Goal: Task Accomplishment & Management: Manage account settings

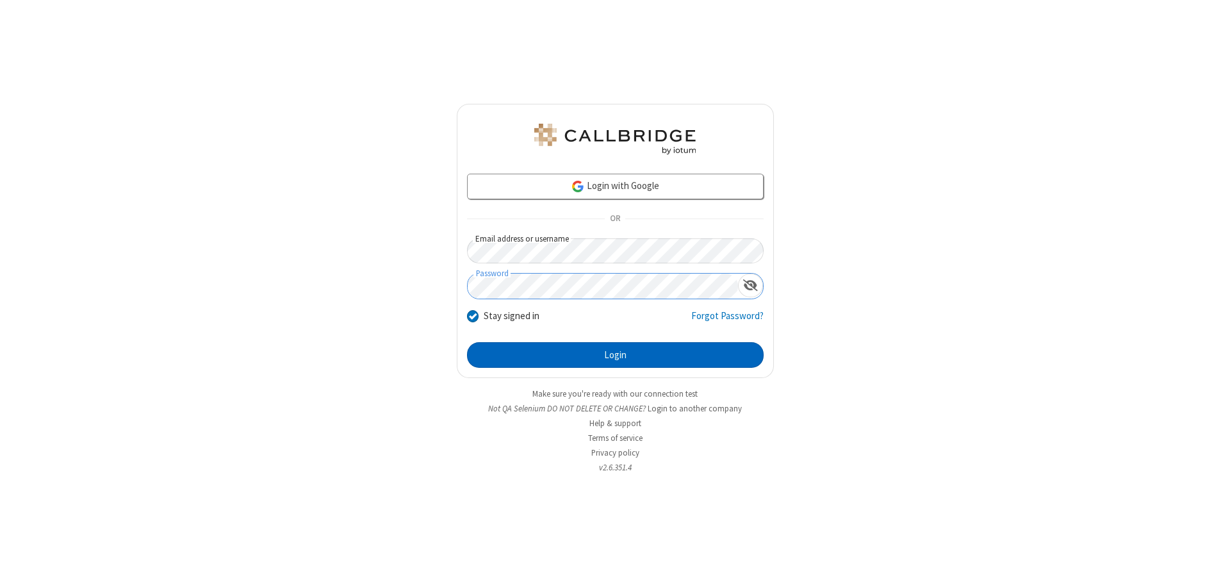
click at [615, 355] on button "Login" at bounding box center [615, 355] width 297 height 26
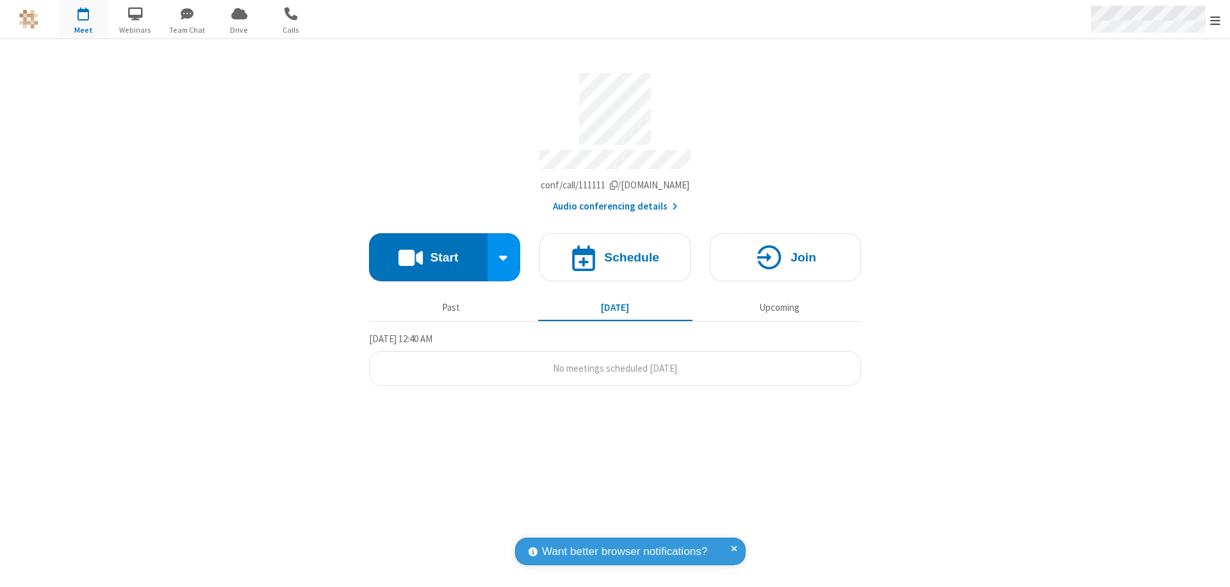
click at [1215, 20] on span "Open menu" at bounding box center [1215, 20] width 10 height 13
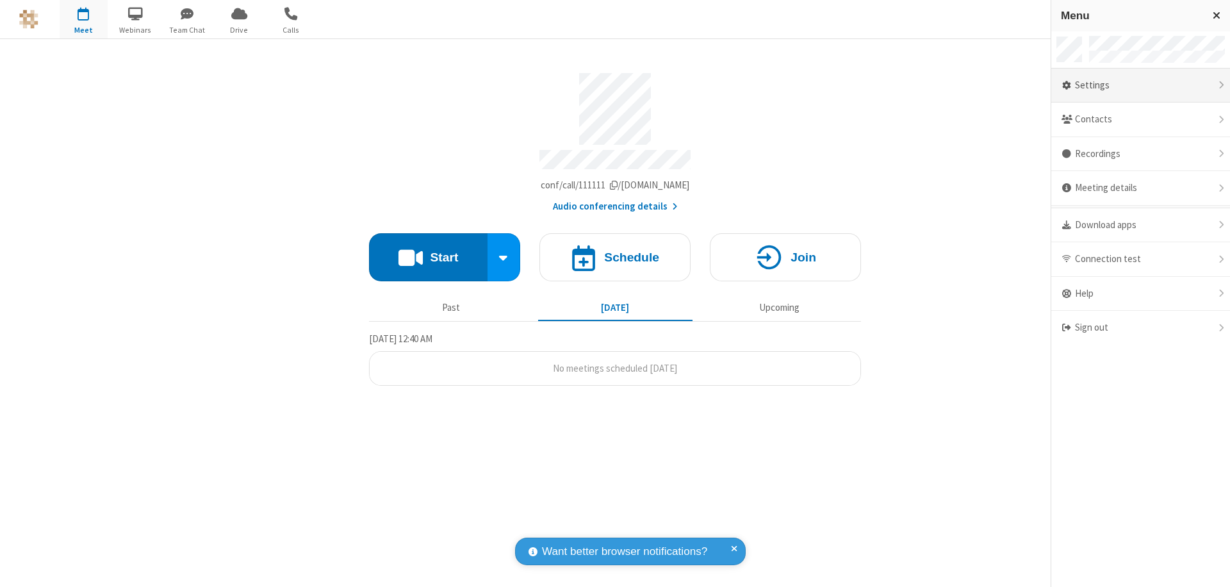
click at [1140, 85] on div "Settings" at bounding box center [1140, 86] width 179 height 35
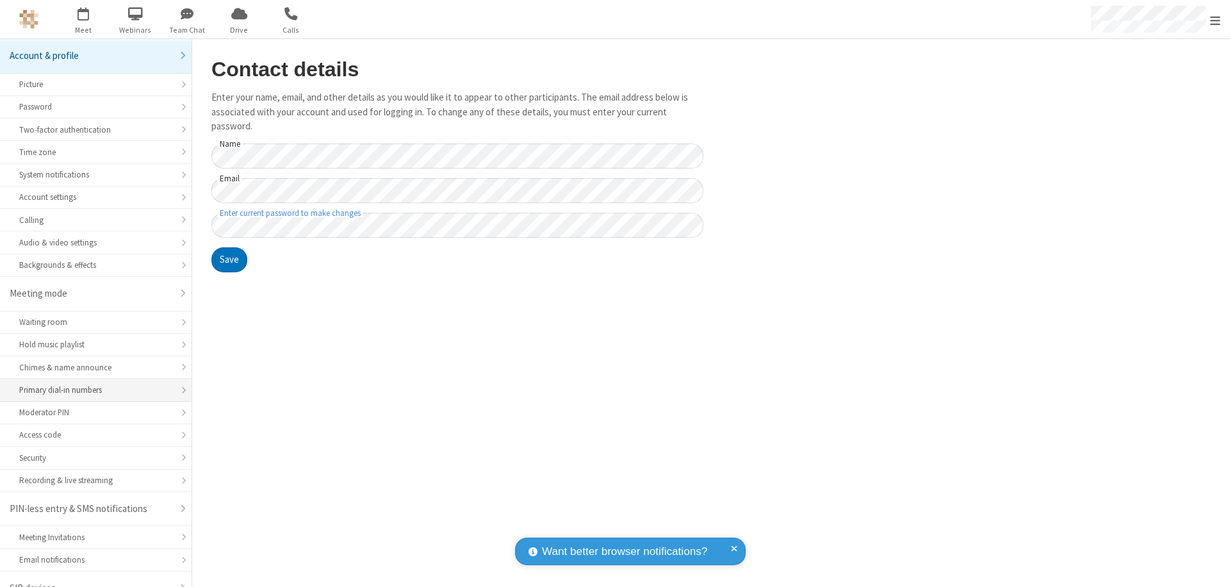
click at [91, 384] on div "Primary dial-in numbers" at bounding box center [95, 390] width 153 height 12
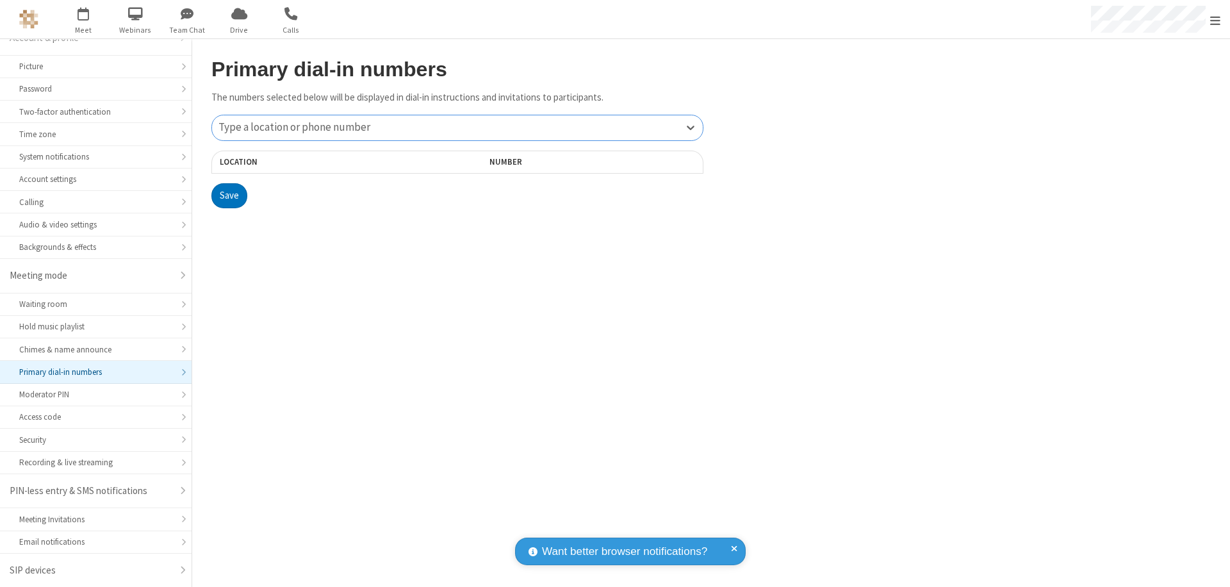
click at [457, 127] on div "Type a location or phone number" at bounding box center [457, 127] width 491 height 25
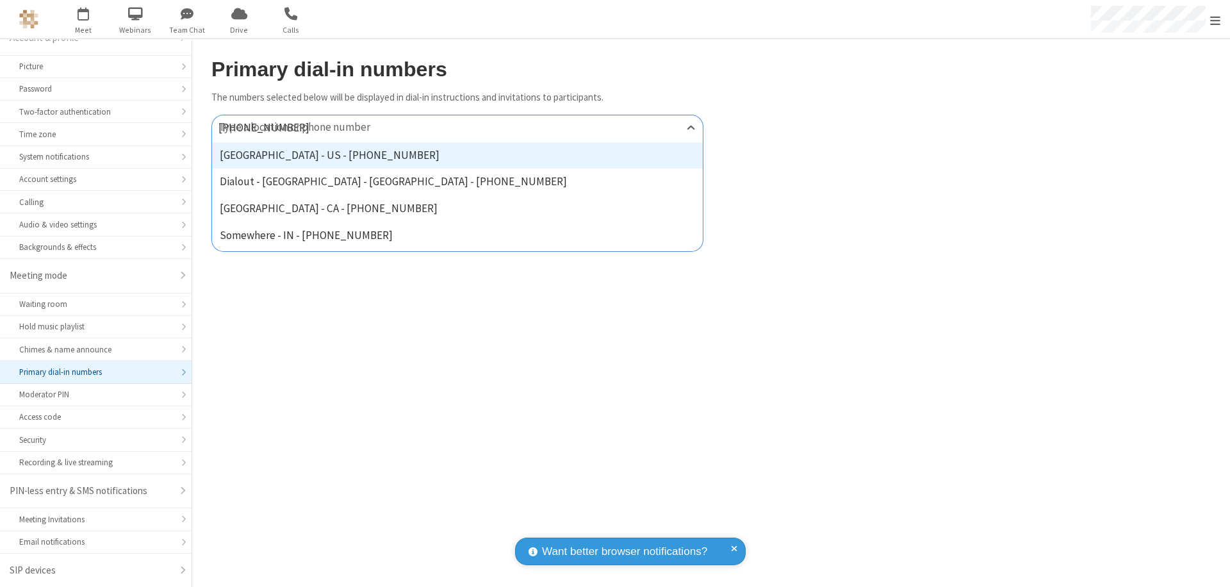
type input "[PHONE_NUMBER]"
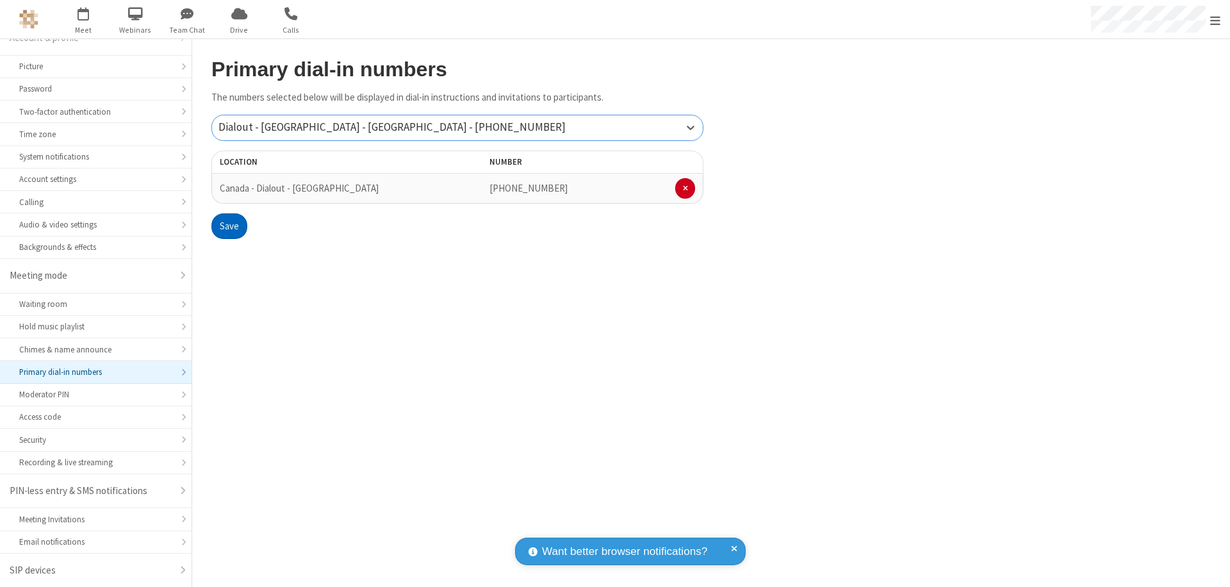
click at [229, 226] on button "Save" at bounding box center [229, 226] width 36 height 26
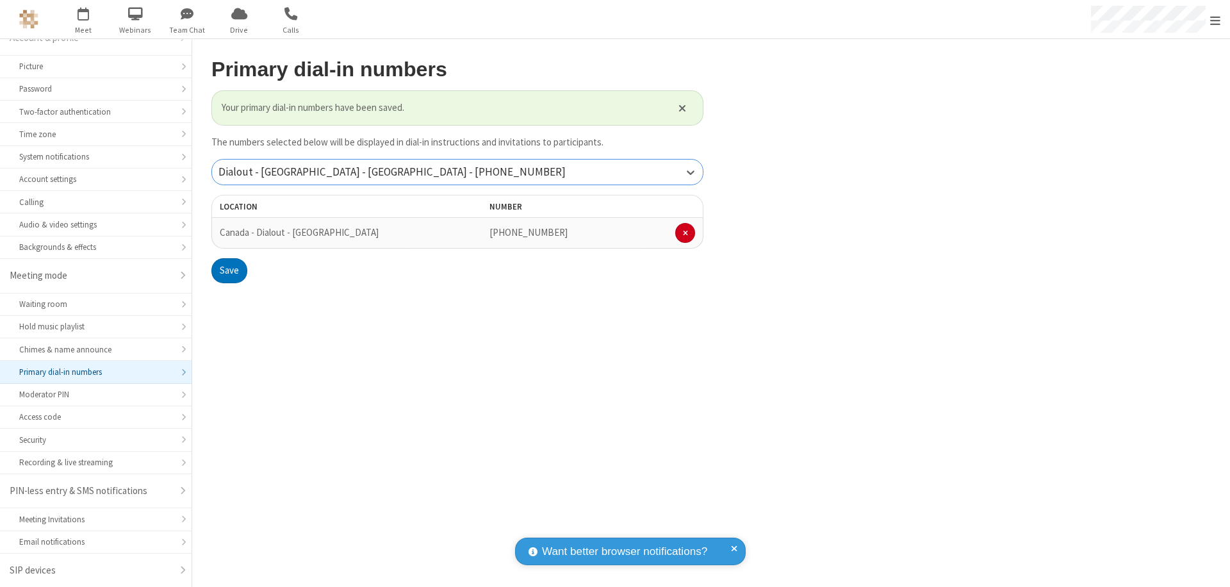
click at [457, 172] on div "Dialout - [GEOGRAPHIC_DATA] - [GEOGRAPHIC_DATA] - [PHONE_NUMBER]" at bounding box center [457, 171] width 491 height 25
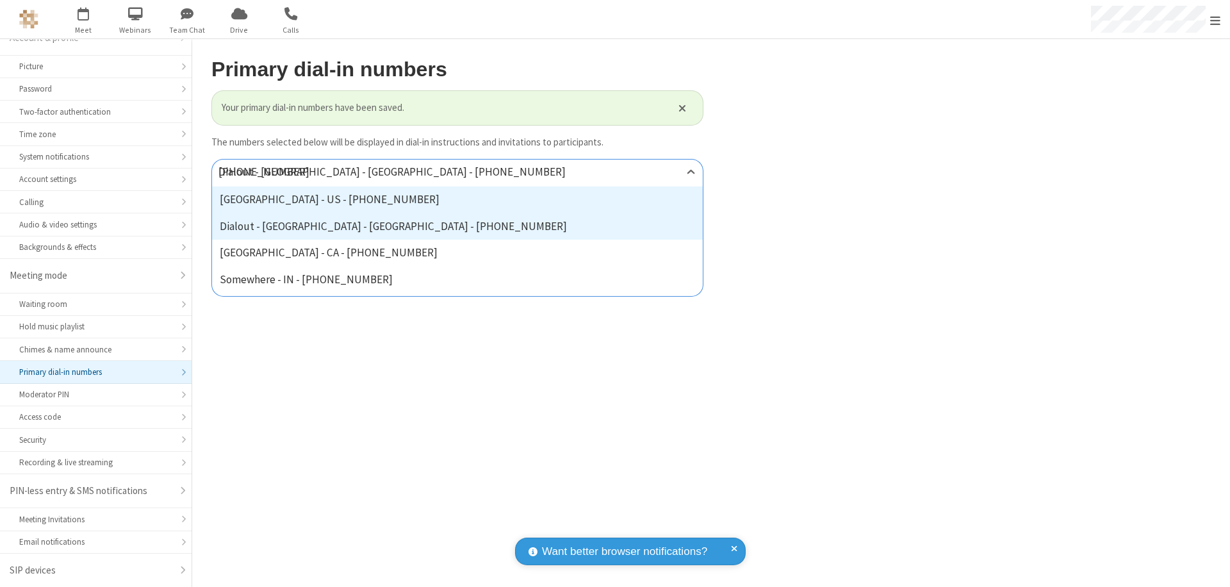
type input "[PHONE_NUMBER]"
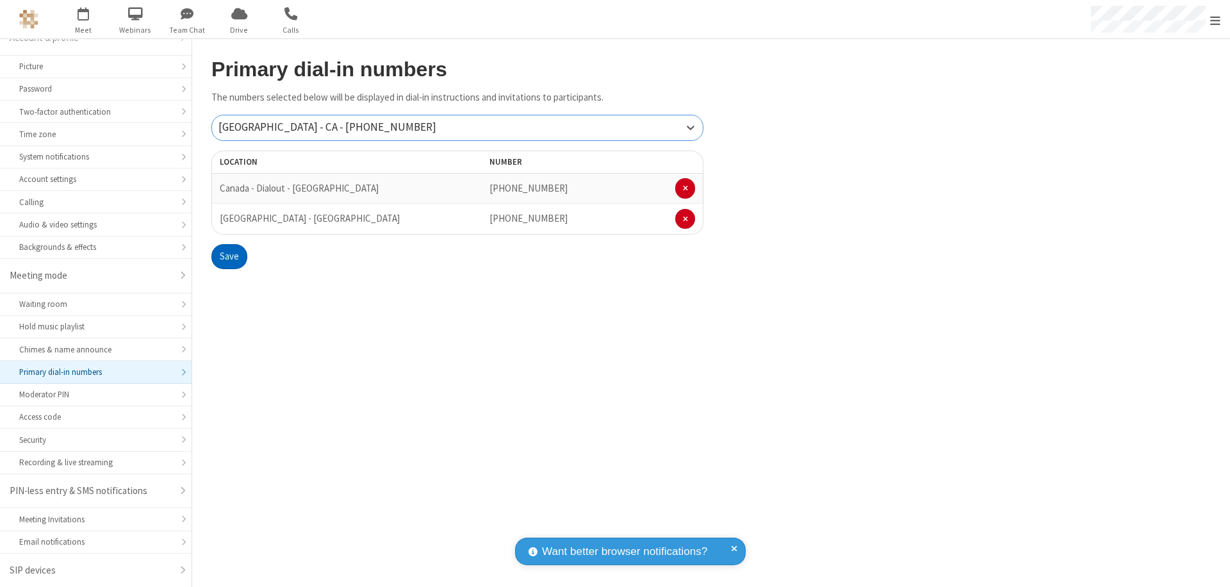
click at [229, 256] on button "Save" at bounding box center [229, 257] width 36 height 26
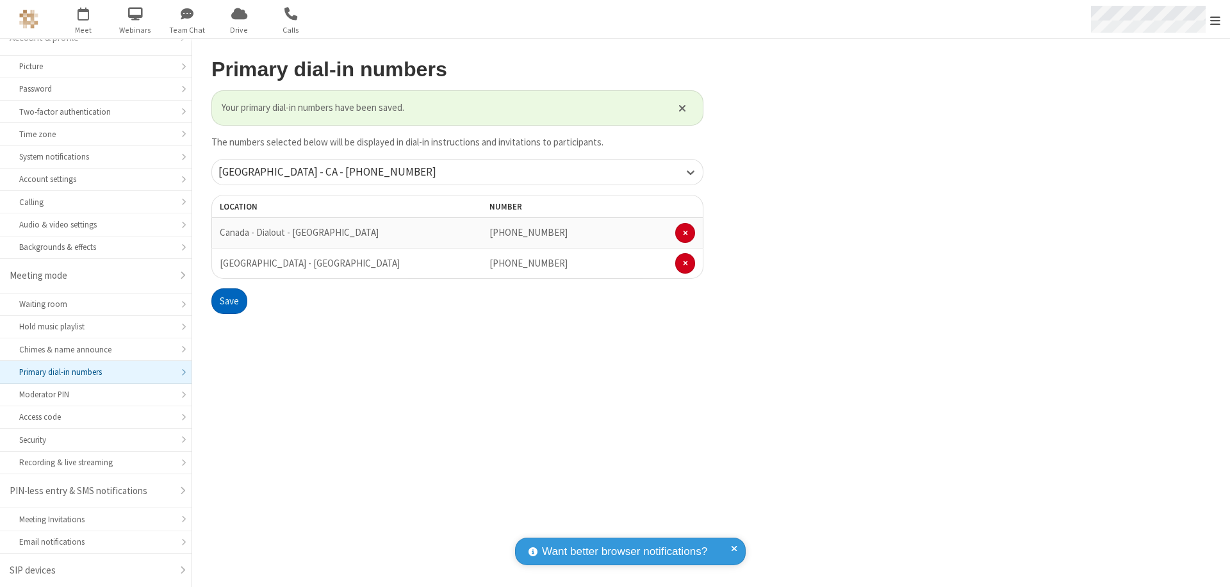
click at [1215, 20] on span "Open menu" at bounding box center [1215, 20] width 10 height 13
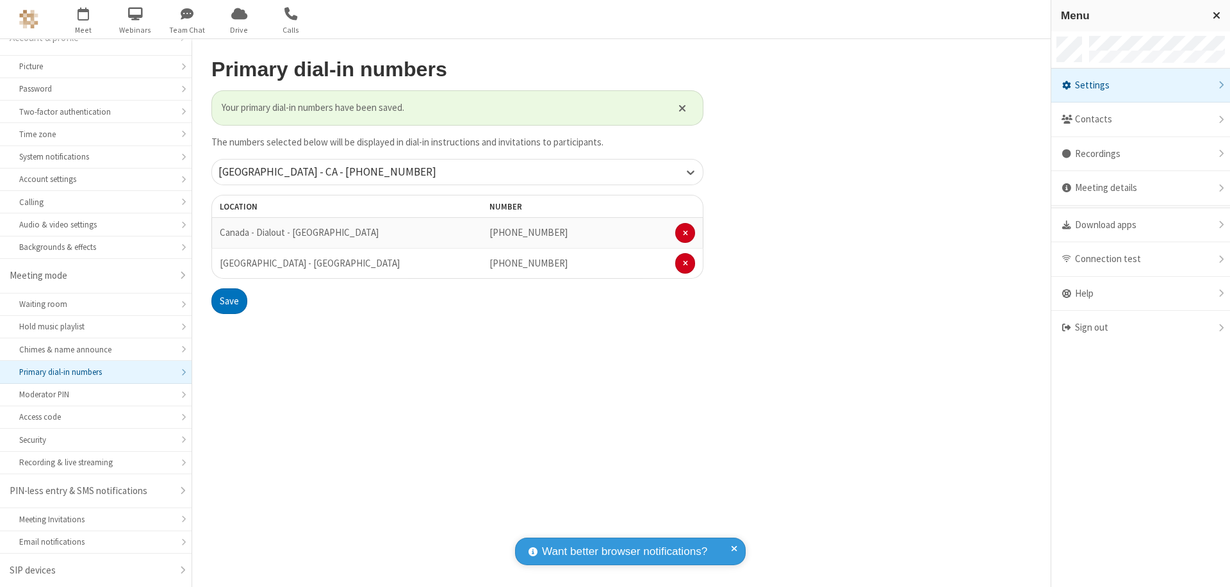
click at [1140, 85] on div "Settings" at bounding box center [1140, 86] width 179 height 35
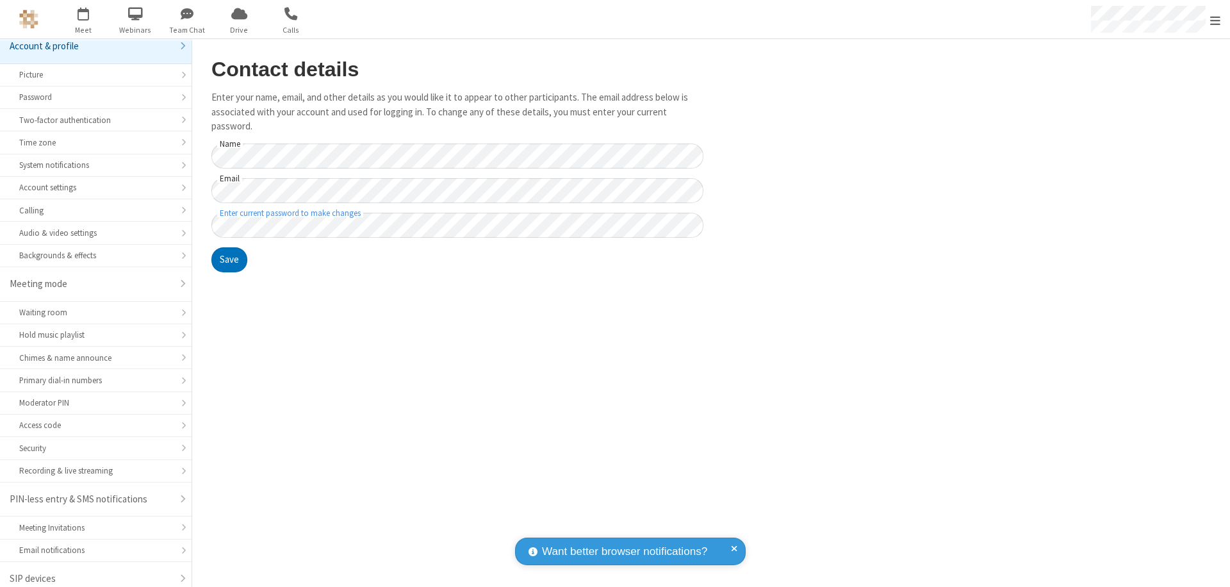
scroll to position [18, 0]
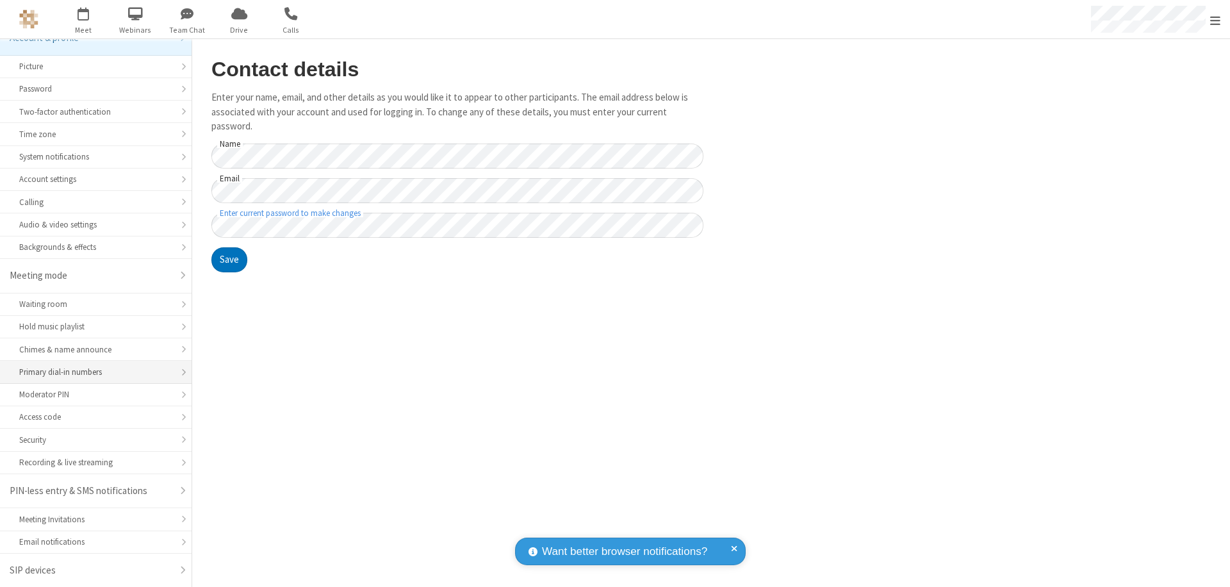
click at [91, 372] on div "Primary dial-in numbers" at bounding box center [95, 372] width 153 height 12
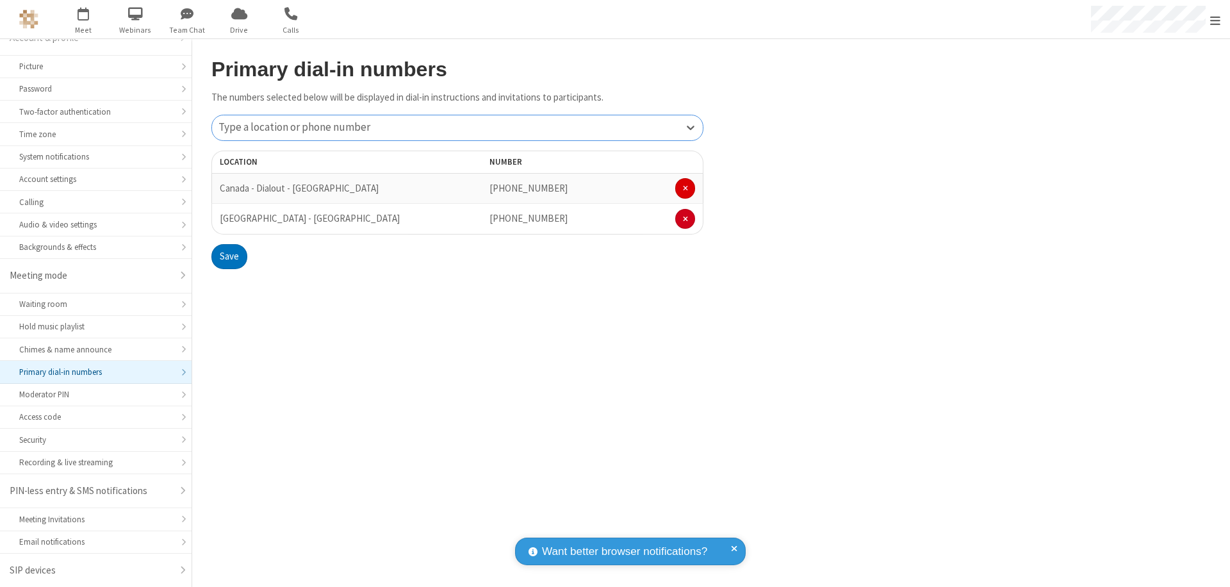
click at [685, 188] on span at bounding box center [685, 188] width 5 height 8
click at [229, 226] on button "Save" at bounding box center [229, 226] width 36 height 26
